Goal: Check status

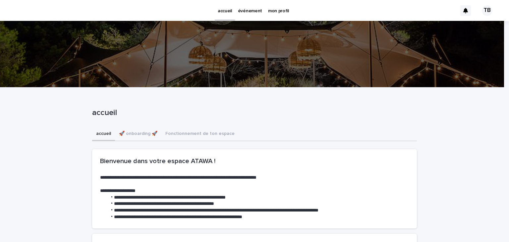
click at [247, 12] on p "événement" at bounding box center [250, 7] width 24 height 14
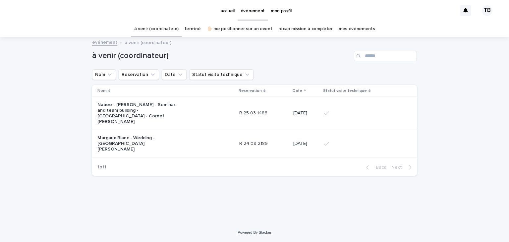
click at [171, 135] on p "Margaux Blanc - Wedding - [GEOGRAPHIC_DATA][PERSON_NAME]" at bounding box center [138, 143] width 83 height 17
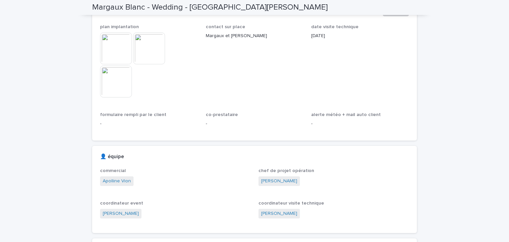
scroll to position [342, 0]
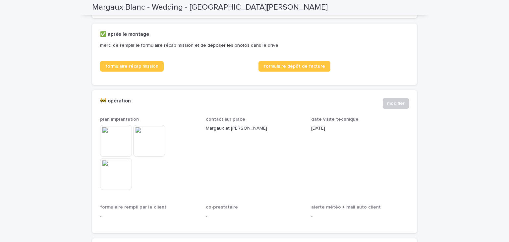
click at [150, 157] on img at bounding box center [149, 141] width 32 height 32
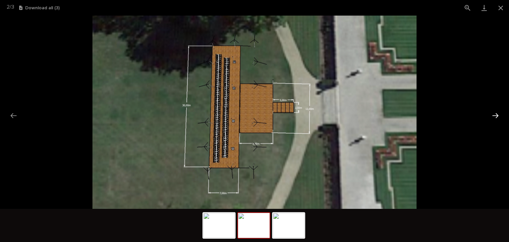
click at [493, 115] on button "Next slide" at bounding box center [496, 115] width 14 height 13
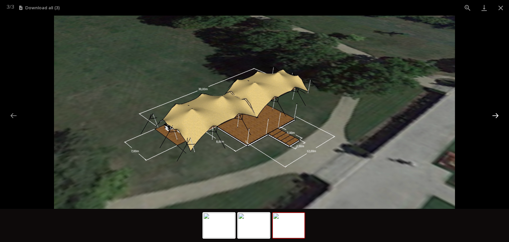
click at [493, 115] on button "Next slide" at bounding box center [496, 115] width 14 height 13
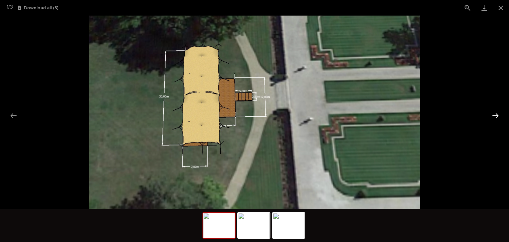
click at [493, 115] on button "Next slide" at bounding box center [496, 115] width 14 height 13
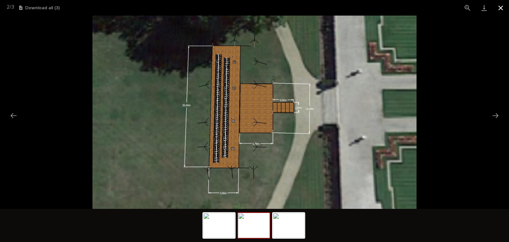
click at [499, 8] on button "Close gallery" at bounding box center [501, 8] width 17 height 16
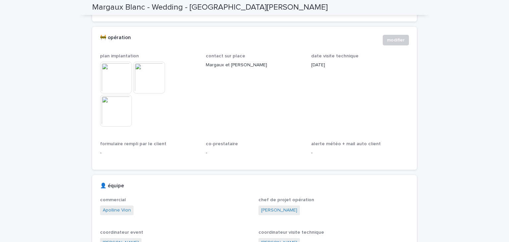
scroll to position [409, 0]
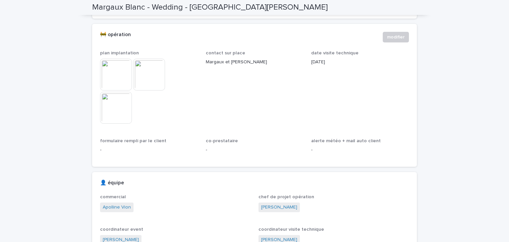
click at [122, 113] on img at bounding box center [116, 108] width 32 height 32
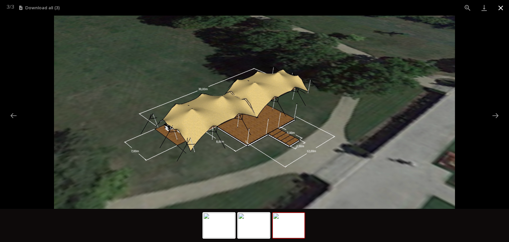
click at [499, 10] on button "Close gallery" at bounding box center [501, 8] width 17 height 16
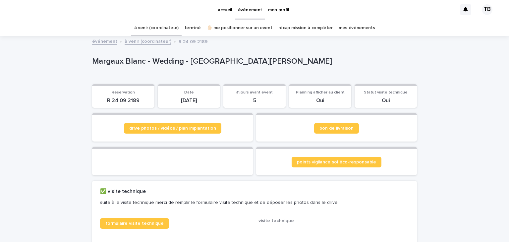
scroll to position [0, 0]
